Goal: Information Seeking & Learning: Learn about a topic

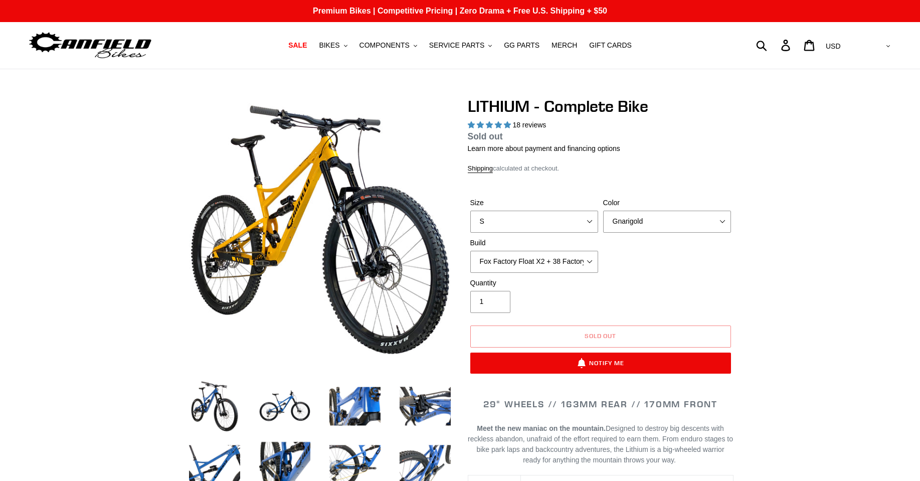
select select "highest-rating"
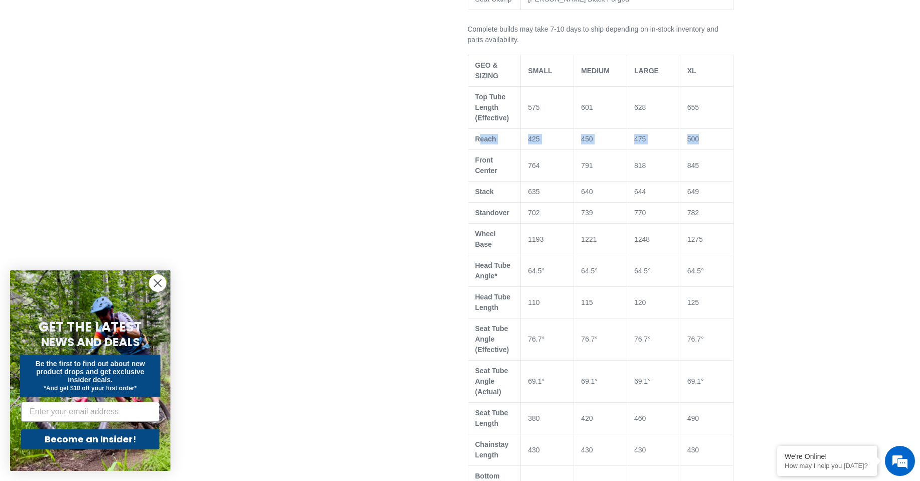
drag, startPoint x: 480, startPoint y: 137, endPoint x: 704, endPoint y: 138, distance: 224.1
click at [704, 138] on tr "Reach 425 450 475 500" at bounding box center [600, 139] width 265 height 21
click at [704, 138] on td "500" at bounding box center [706, 139] width 53 height 21
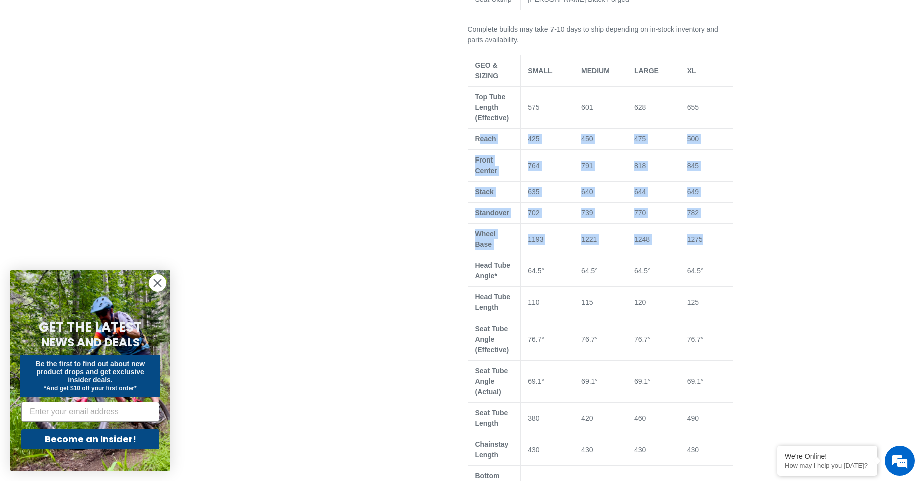
drag, startPoint x: 479, startPoint y: 138, endPoint x: 720, endPoint y: 234, distance: 259.9
click at [720, 234] on tbody "GEO & SIZING SMALL MEDIUM LARGE XL Top Tube Length (Effective) 575 601 628 655 …" at bounding box center [600, 318] width 265 height 526
click at [720, 234] on td "1275" at bounding box center [706, 240] width 53 height 32
drag, startPoint x: 714, startPoint y: 234, endPoint x: 469, endPoint y: 132, distance: 265.7
click at [469, 132] on tbody "GEO & SIZING SMALL MEDIUM LARGE XL Top Tube Length (Effective) 575 601 628 655 …" at bounding box center [600, 318] width 265 height 526
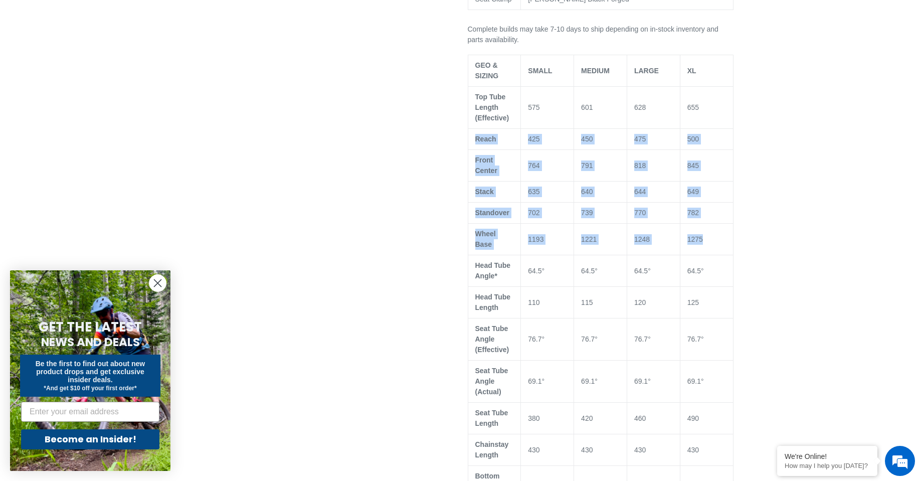
click at [469, 132] on td "Reach" at bounding box center [494, 139] width 53 height 21
